Goal: Obtain resource: Download file/media

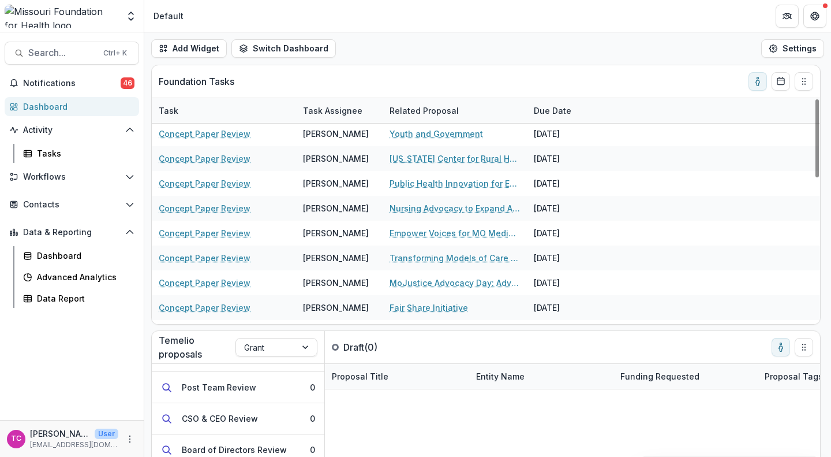
scroll to position [301, 0]
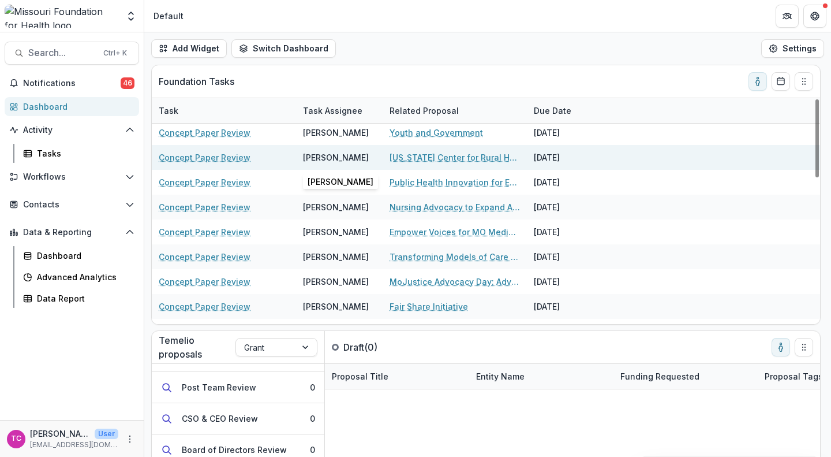
click at [363, 147] on div "[PERSON_NAME]" at bounding box center [339, 157] width 73 height 25
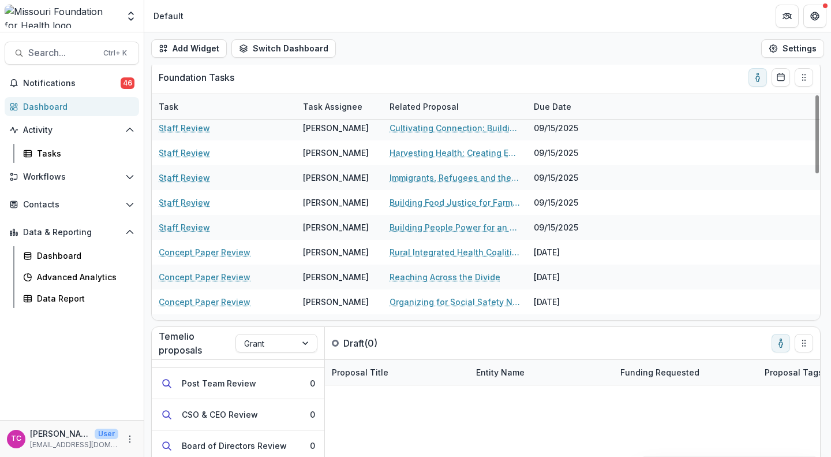
scroll to position [28, 0]
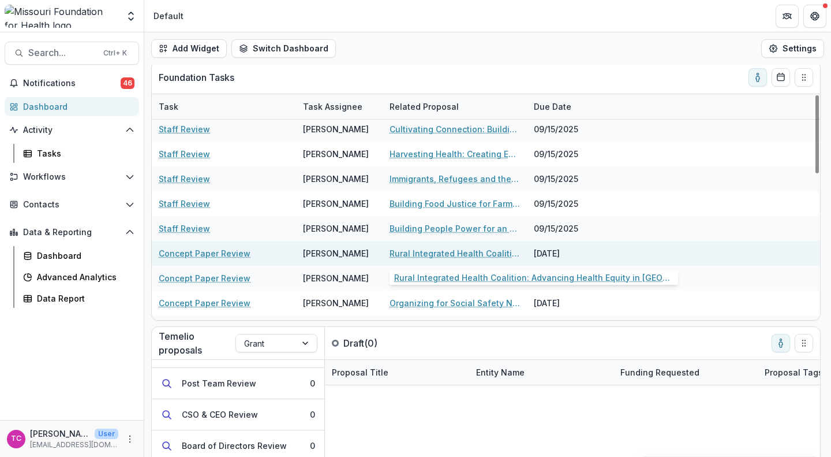
click at [414, 256] on link "Rural Integrated Health Coalition: Advancing Health Equity in Southeast Missouri" at bounding box center [455, 253] width 130 height 12
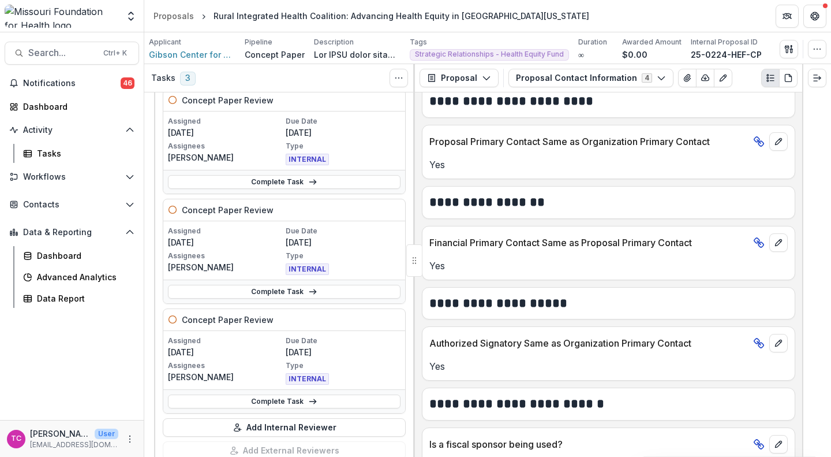
scroll to position [492, 0]
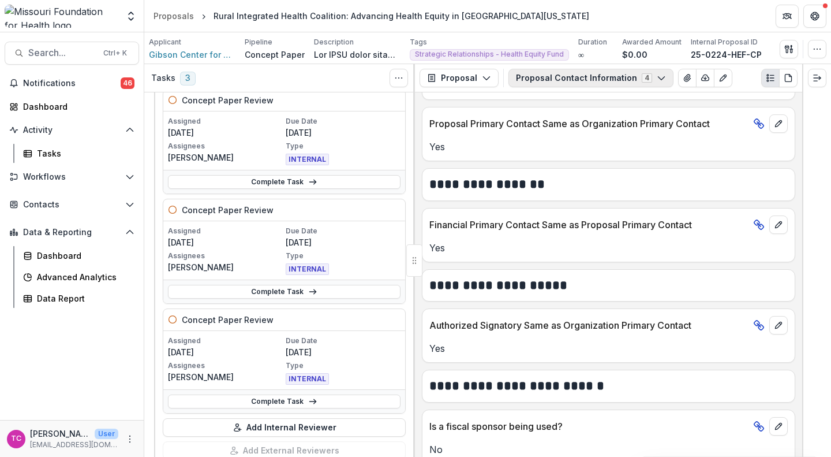
click at [558, 79] on button "Proposal Contact Information 4" at bounding box center [591, 78] width 165 height 18
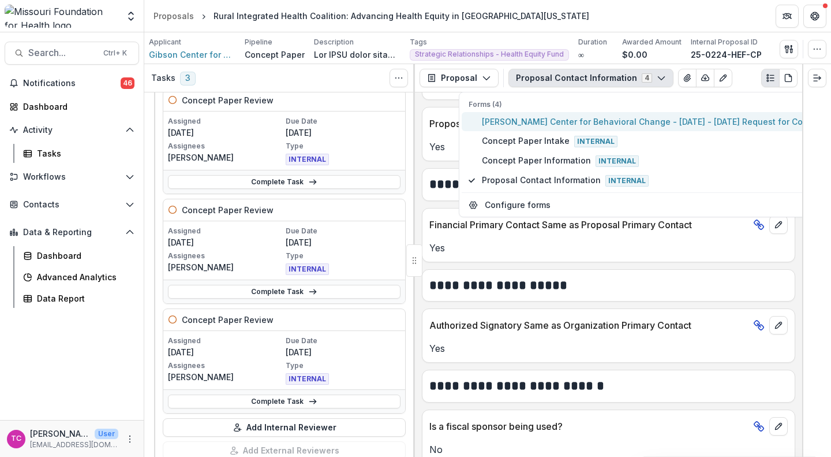
click at [551, 123] on span "Gibson Center for Behavioral Change - 2025 - 2025 Request for Concept Papers" at bounding box center [669, 121] width 375 height 12
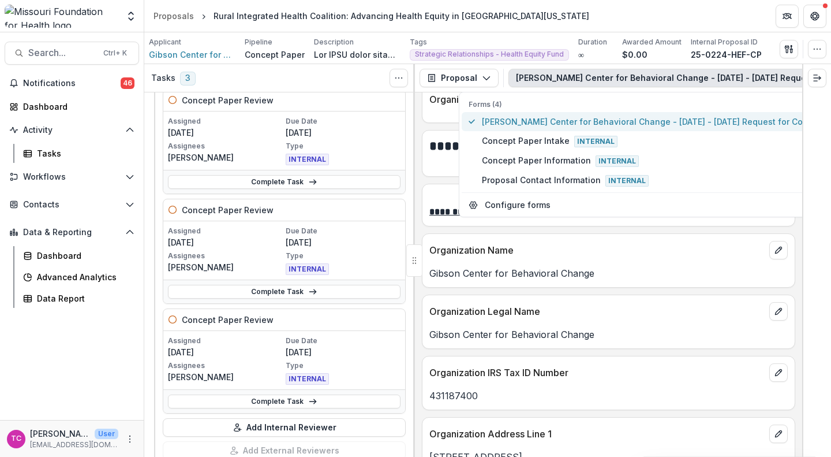
click at [551, 123] on span "Gibson Center for Behavioral Change - 2025 - 2025 Request for Concept Papers" at bounding box center [669, 121] width 375 height 12
click at [554, 124] on span "Gibson Center for Behavioral Change - 2025 - 2025 Request for Concept Papers" at bounding box center [669, 121] width 375 height 12
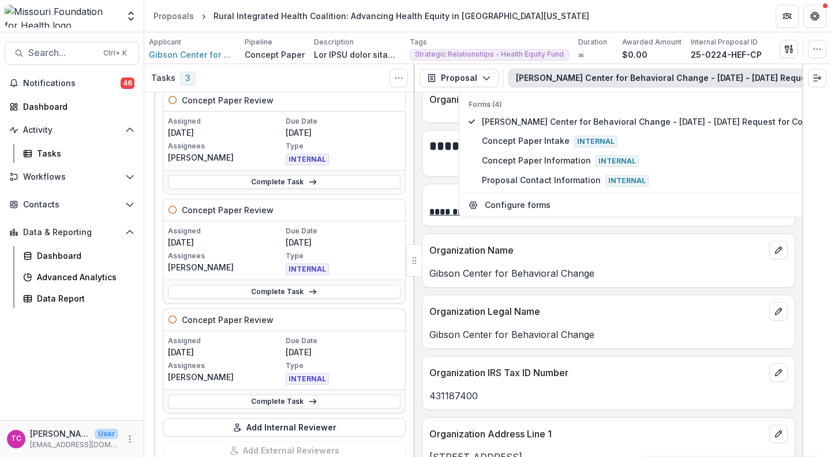
click at [536, 358] on div "Organization IRS Tax ID Number" at bounding box center [609, 368] width 372 height 25
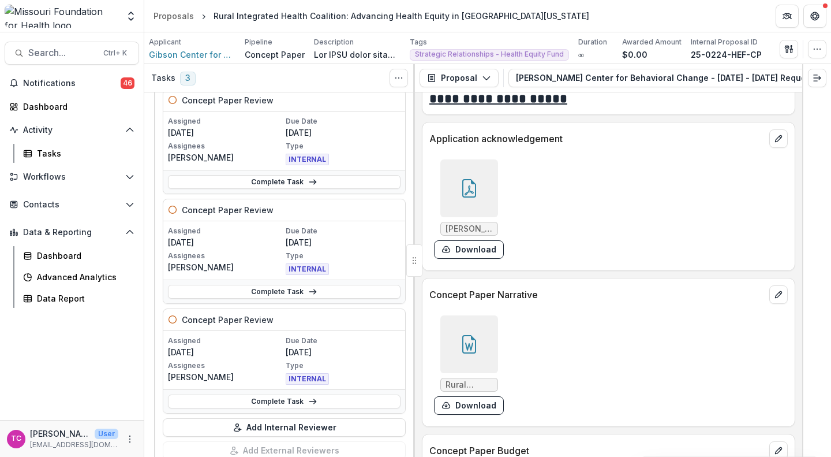
scroll to position [3198, 0]
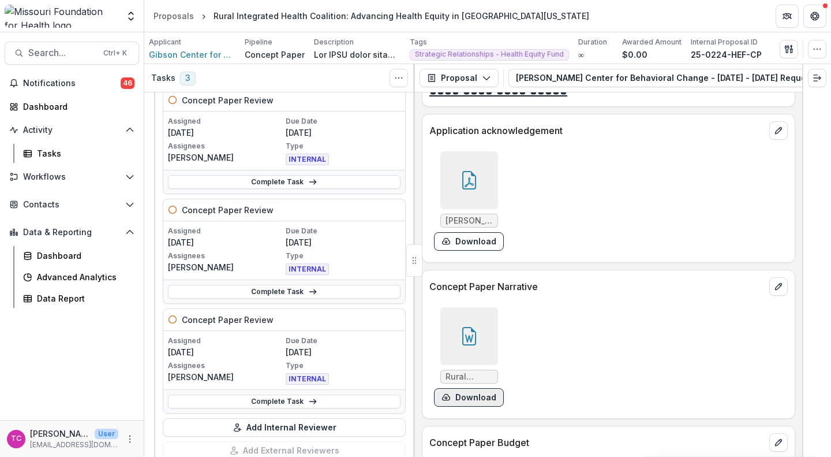
click at [468, 398] on button "Download" at bounding box center [469, 397] width 70 height 18
